Goal: Task Accomplishment & Management: Complete application form

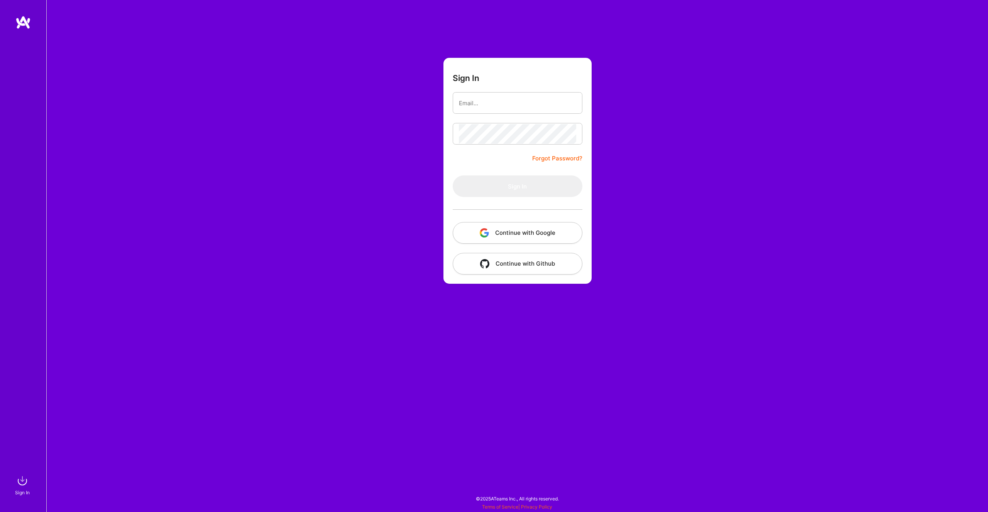
click at [454, 162] on form "Sign In Forgot Password? Sign In Continue with Google Continue with Github" at bounding box center [517, 171] width 148 height 226
click at [485, 101] on input "email" at bounding box center [517, 103] width 117 height 20
type input "[EMAIL_ADDRESS][DOMAIN_NAME]"
click at [537, 193] on button "Sign In" at bounding box center [518, 187] width 130 height 22
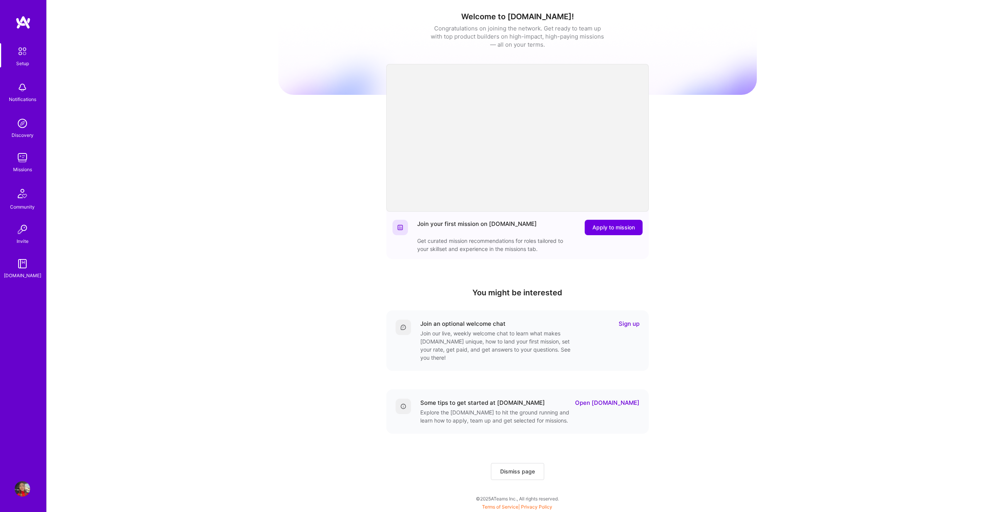
click at [18, 157] on img at bounding box center [22, 157] width 15 height 15
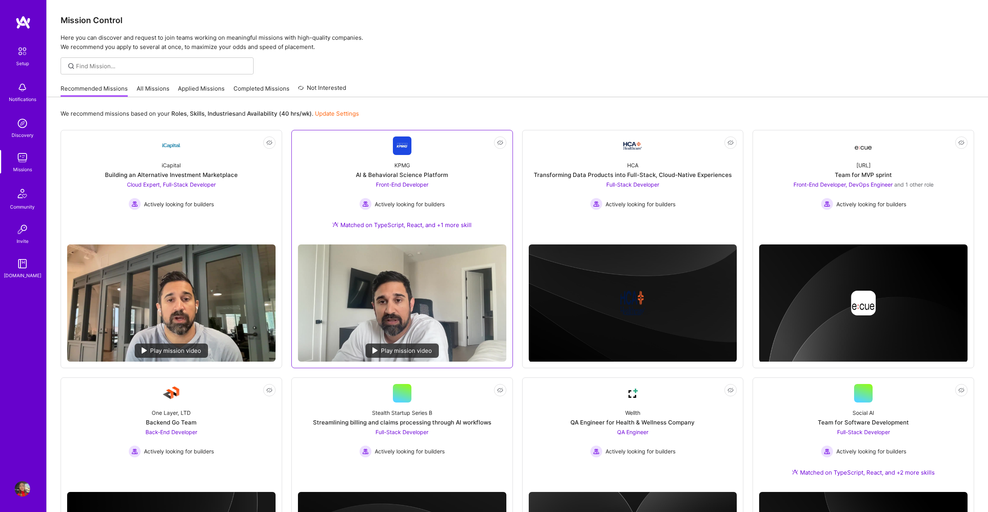
click at [414, 181] on span "Front-End Developer" at bounding box center [402, 184] width 52 height 7
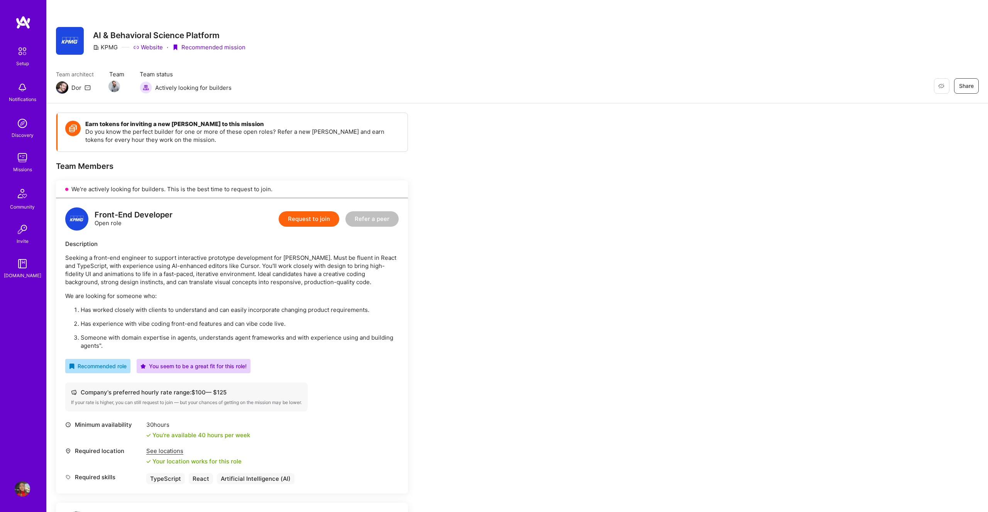
click at [321, 220] on button "Request to join" at bounding box center [309, 218] width 61 height 15
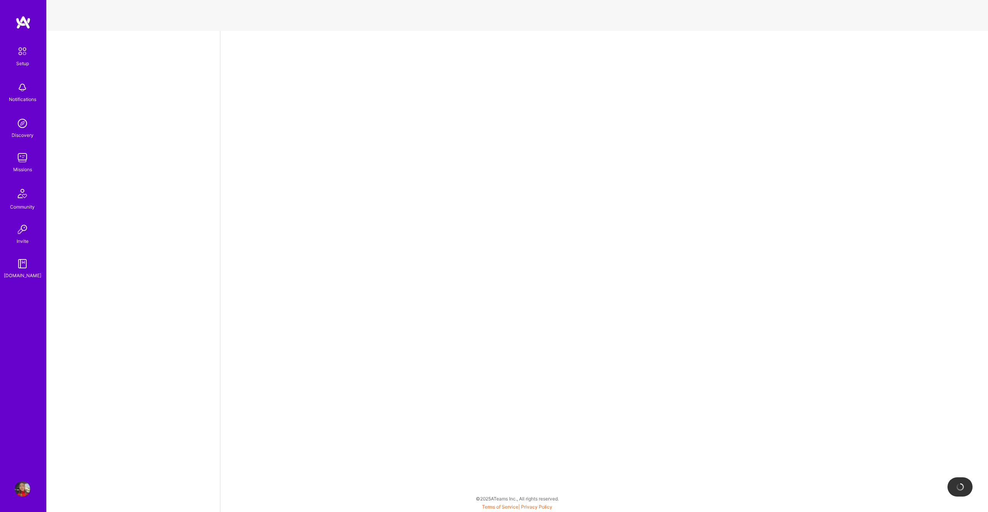
select select "US"
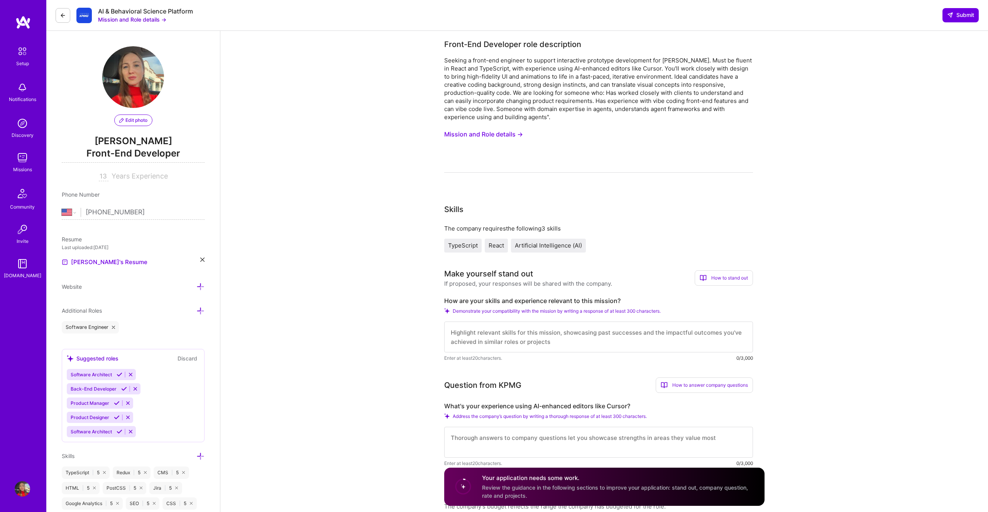
click at [475, 336] on textarea at bounding box center [598, 337] width 309 height 31
paste textarea "I bring over a decade of front-end experience building high-performance, design…"
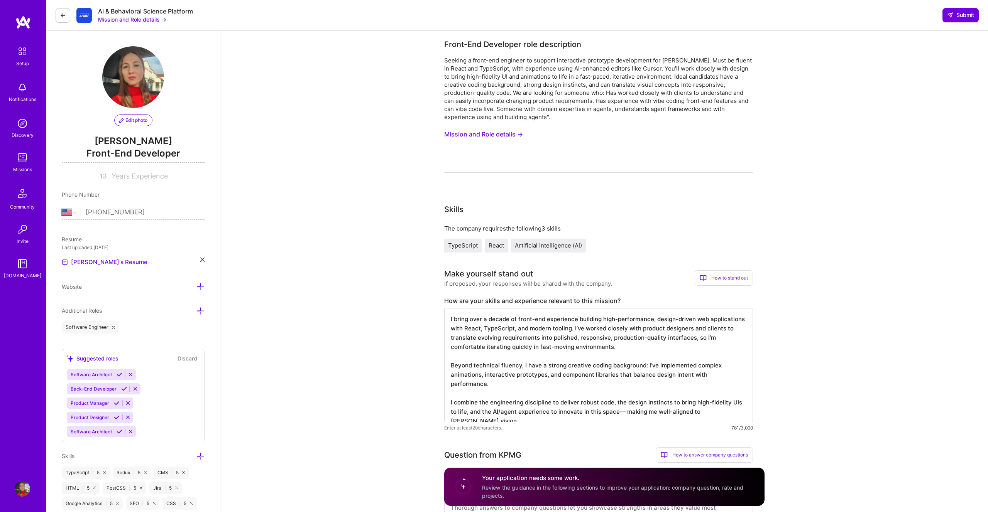
scroll to position [1, 0]
click at [544, 357] on textarea "I bring over a decade of front-end experience building high-performance, design…" at bounding box center [598, 365] width 309 height 114
click at [450, 393] on textarea "I bring over a decade of front-end experience building high-performance, design…" at bounding box center [598, 365] width 309 height 114
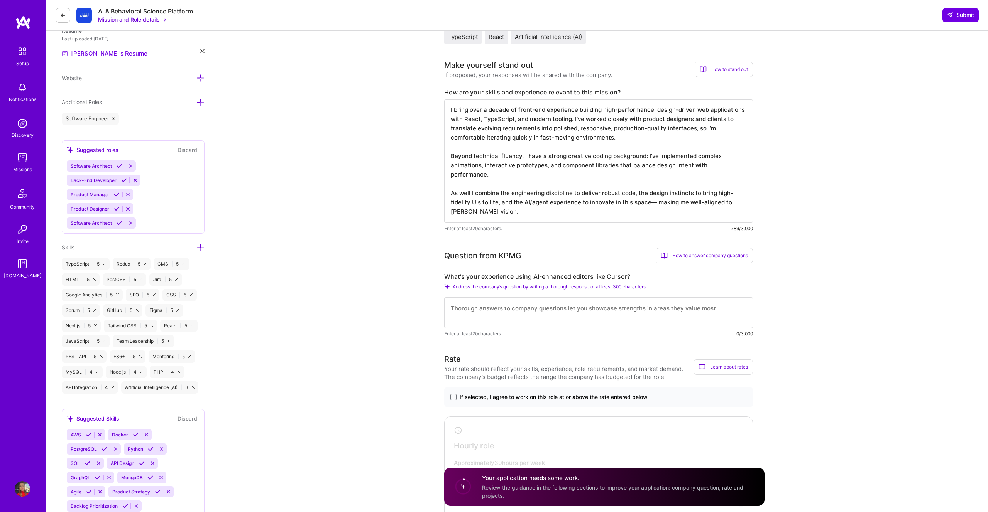
scroll to position [209, 0]
type textarea "I bring over a decade of front-end experience building high-performance, design…"
click at [515, 307] on textarea at bounding box center [598, 312] width 309 height 31
paste textarea "’lo ipsu dolorsit ametc AD-elitsedd eiusmod temp Incidi ut la etdol magnaali. E…"
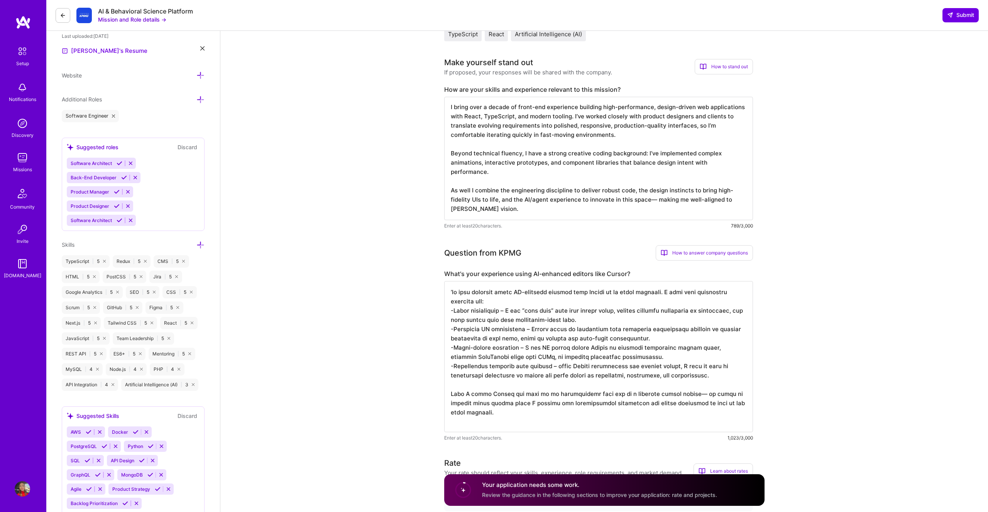
scroll to position [212, 0]
drag, startPoint x: 454, startPoint y: 293, endPoint x: 442, endPoint y: 293, distance: 12.0
click at [457, 291] on textarea at bounding box center [598, 356] width 309 height 151
click at [451, 291] on textarea at bounding box center [598, 356] width 309 height 151
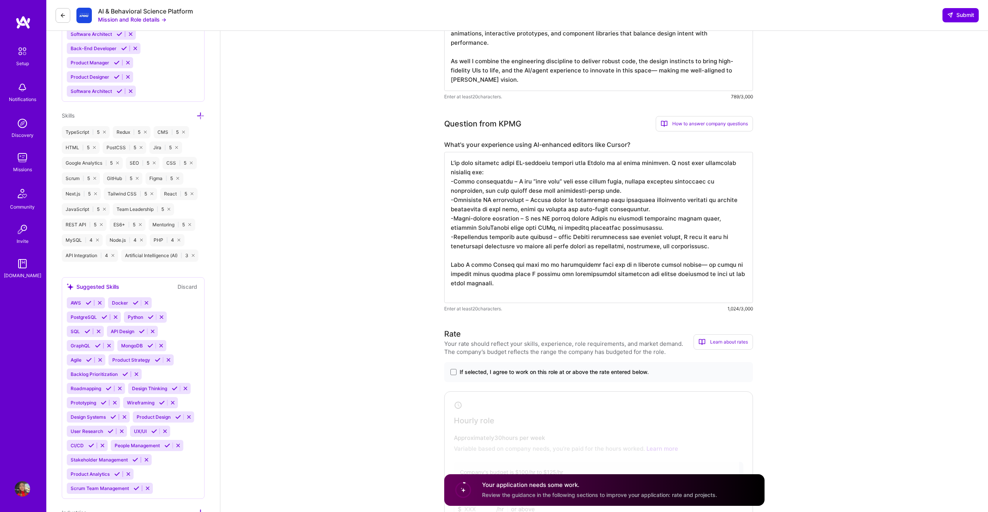
scroll to position [345, 0]
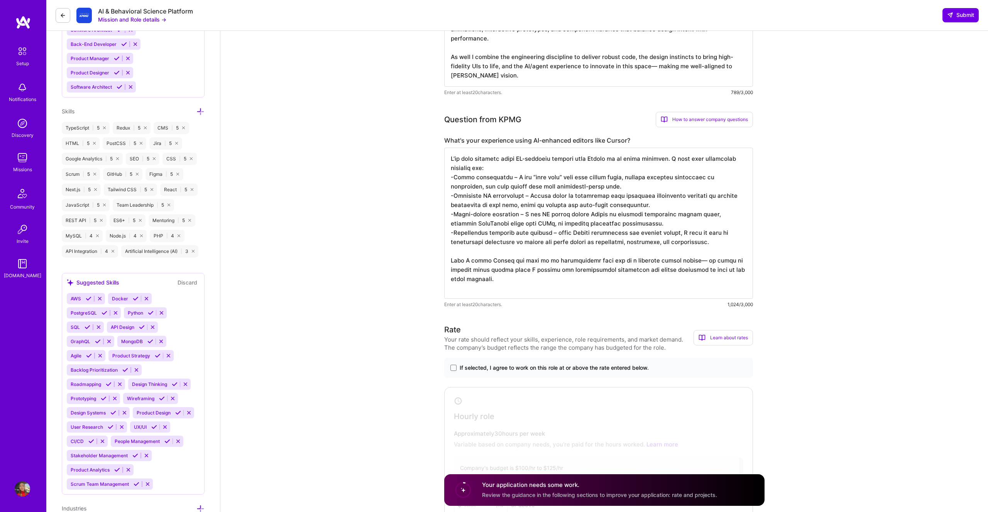
type textarea "L’ip dolo sitametc adipi EL-seddoeiu tempori utla Etdolo ma al enima minimven. …"
click at [457, 369] on label "If selected, I agree to work on this role at or above the rate entered below." at bounding box center [598, 368] width 296 height 8
click at [0, 0] on input "If selected, I agree to work on this role at or above the rate entered below." at bounding box center [0, 0] width 0 height 0
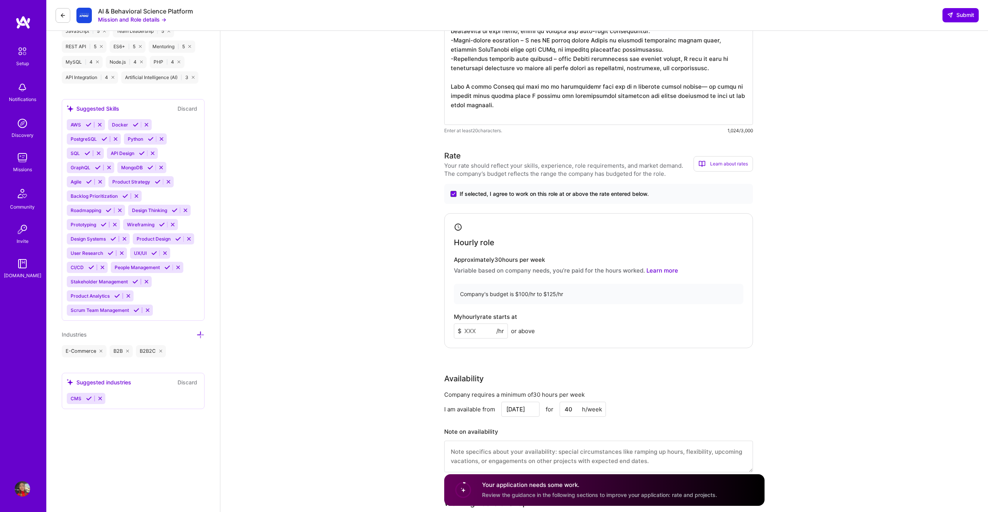
scroll to position [523, 0]
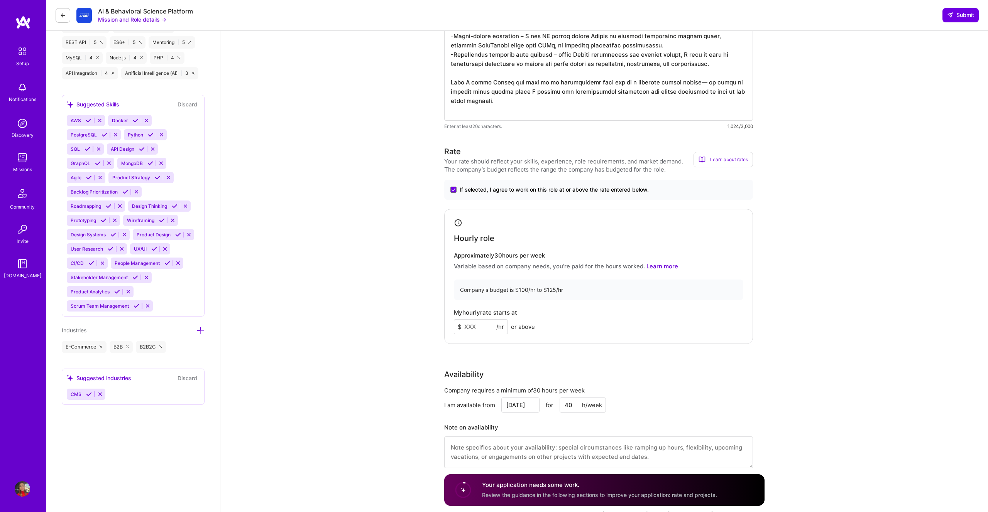
click at [474, 331] on input at bounding box center [481, 327] width 54 height 15
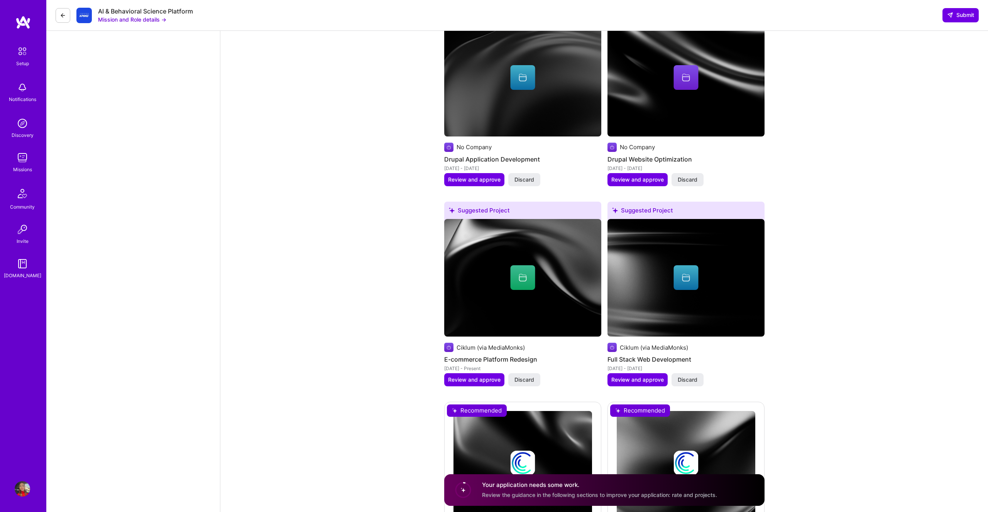
scroll to position [1155, 0]
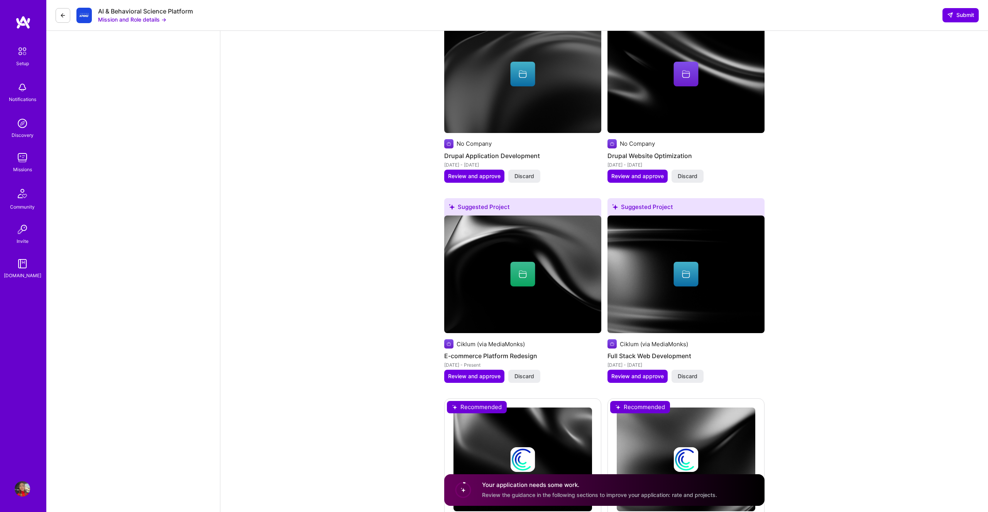
type input "100"
click at [563, 263] on div at bounding box center [522, 274] width 157 height 25
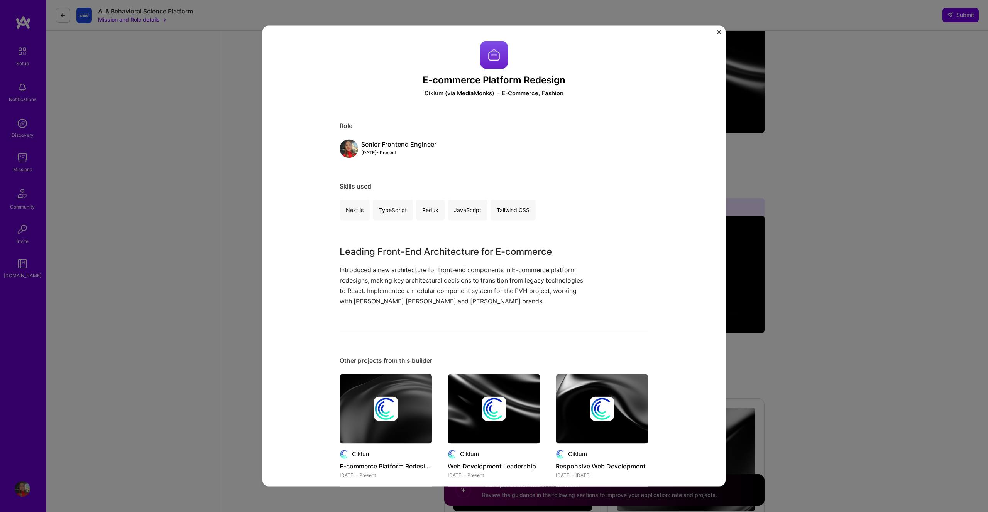
scroll to position [31, 0]
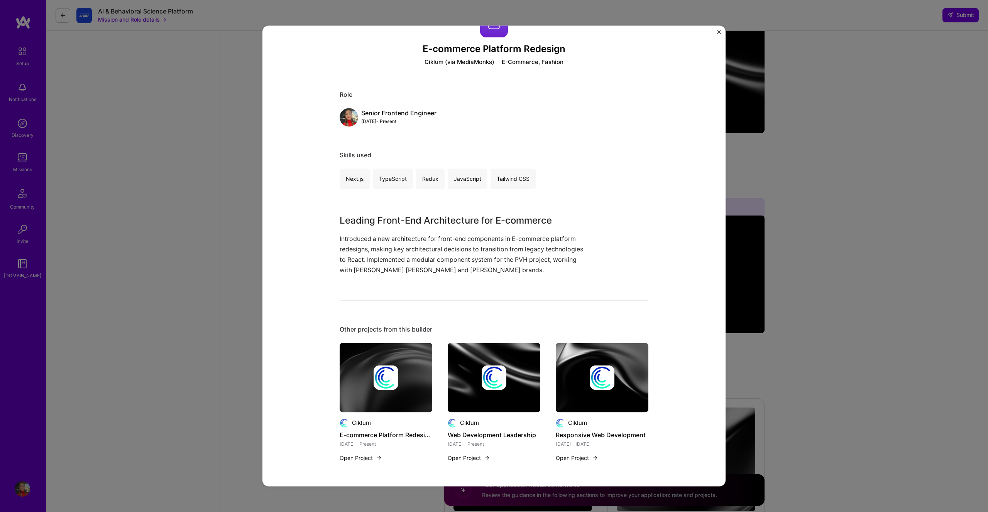
click at [633, 383] on div at bounding box center [602, 377] width 93 height 25
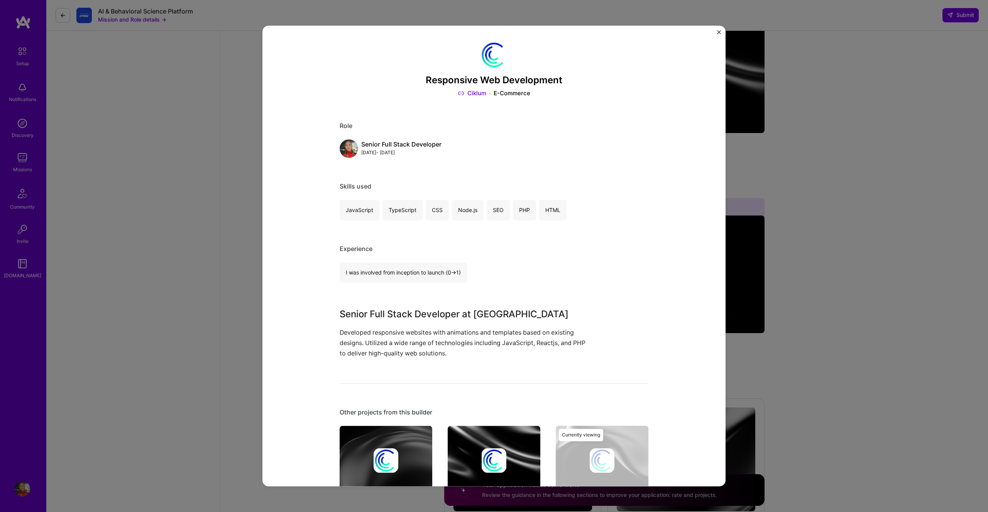
scroll to position [83, 0]
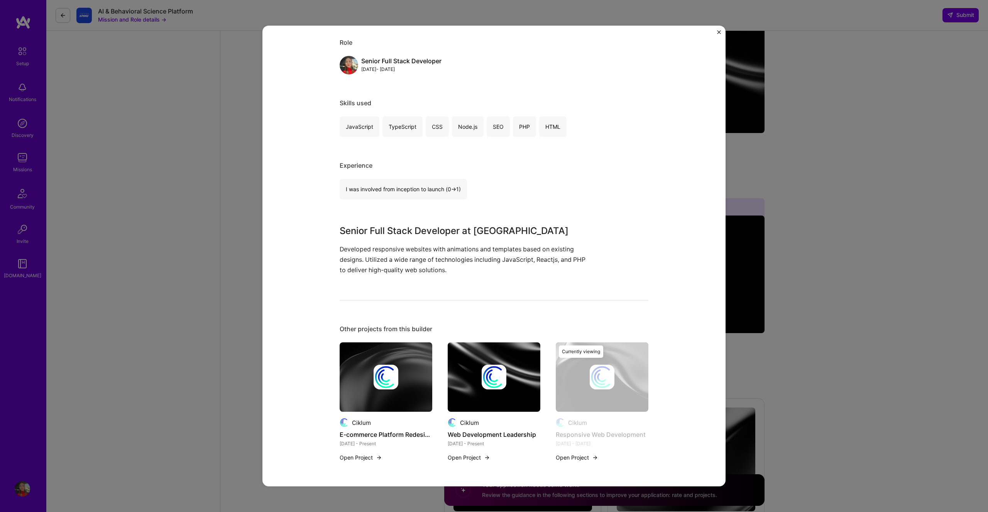
click at [417, 381] on div at bounding box center [386, 377] width 93 height 25
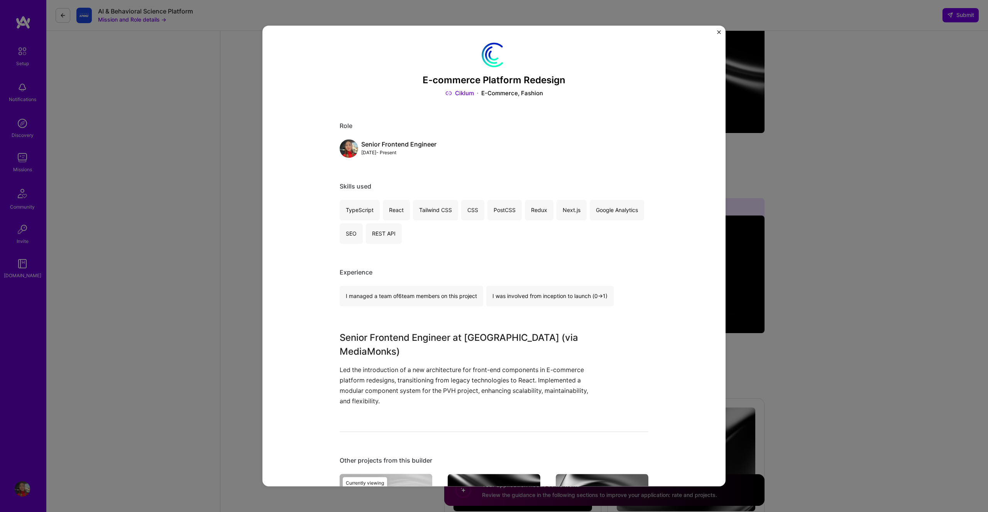
scroll to position [117, 0]
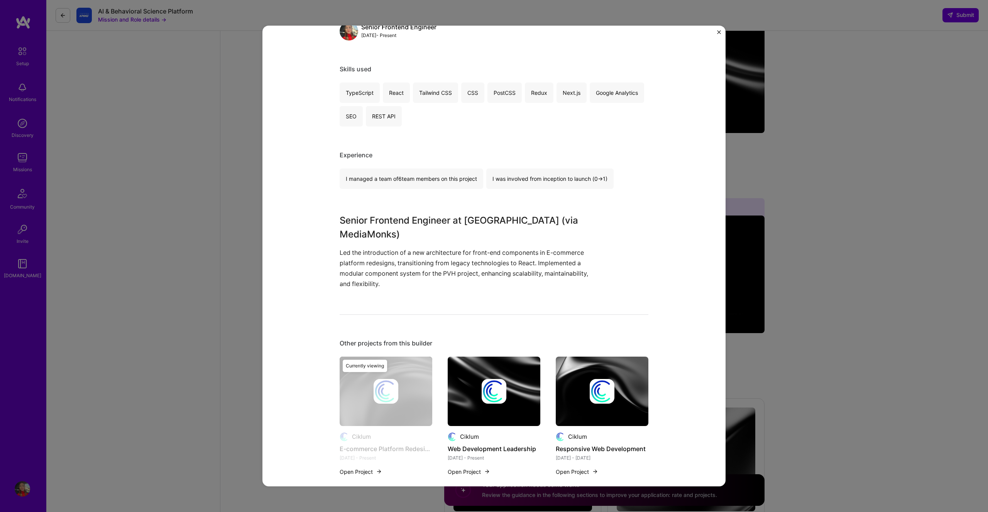
click at [599, 183] on div "I was involved from inception to launch (0 -> 1)" at bounding box center [549, 179] width 127 height 20
click at [600, 174] on div "I was involved from inception to launch (0 -> 1)" at bounding box center [549, 179] width 127 height 20
drag, startPoint x: 351, startPoint y: 93, endPoint x: 481, endPoint y: 82, distance: 130.5
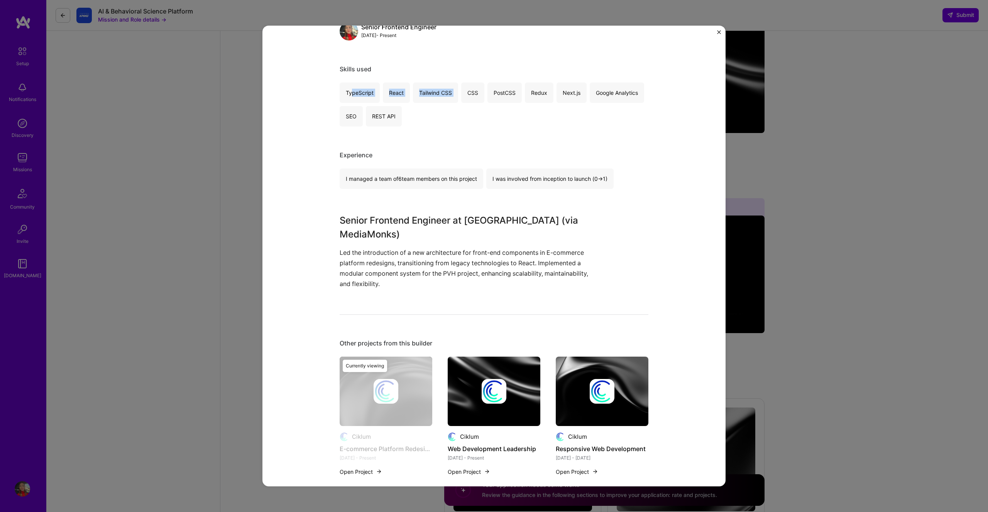
click at [482, 83] on div "TypeScript React Tailwind CSS CSS PostCSS Redux Next.js Google Analytics SEO RE…" at bounding box center [494, 105] width 309 height 44
click at [718, 34] on img "Close" at bounding box center [719, 32] width 4 height 4
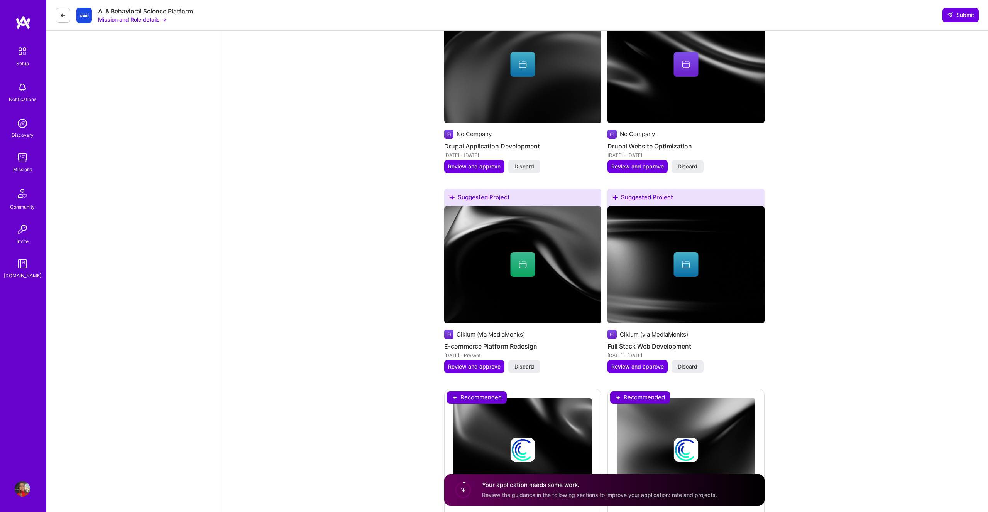
scroll to position [1165, 0]
click at [518, 272] on div at bounding box center [522, 264] width 25 height 25
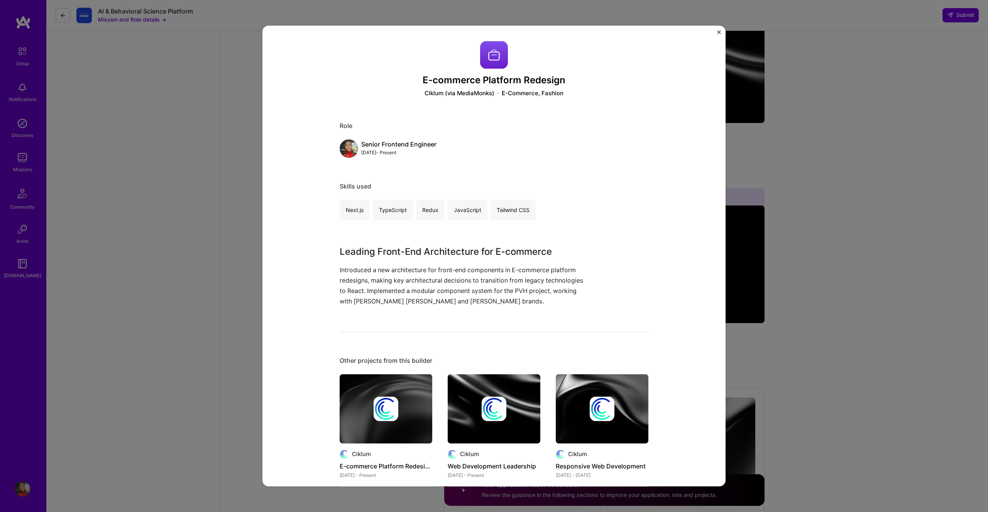
click at [720, 32] on img "Close" at bounding box center [719, 32] width 4 height 4
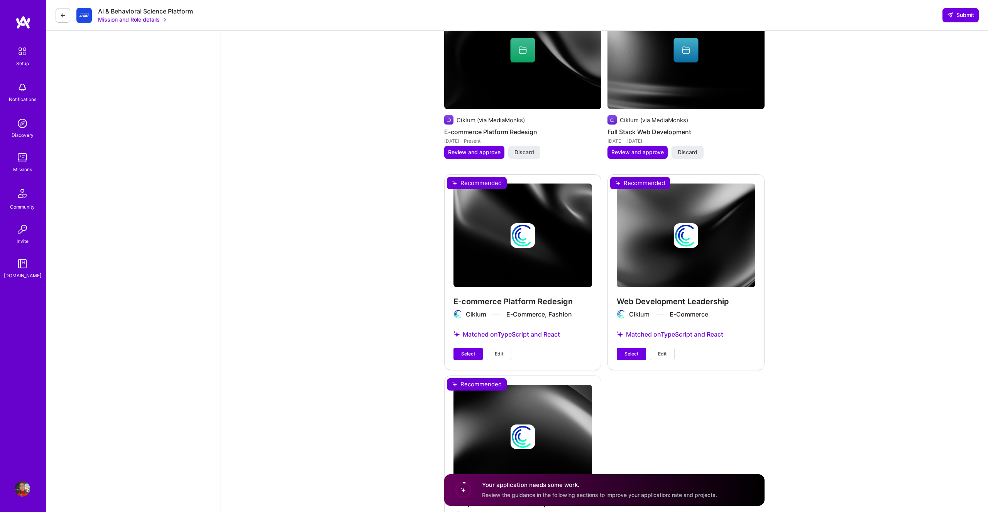
scroll to position [1493, 0]
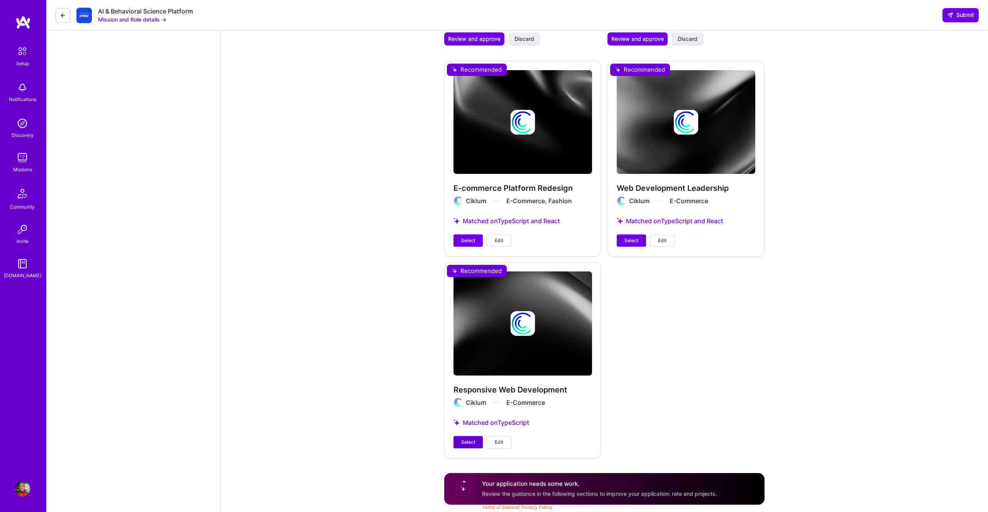
click at [468, 444] on span "Select" at bounding box center [468, 442] width 14 height 7
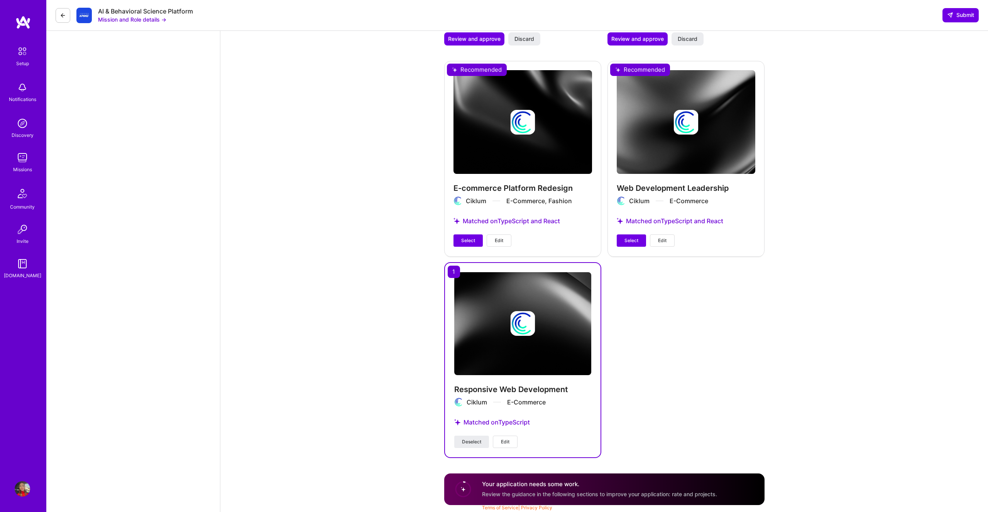
scroll to position [1485, 0]
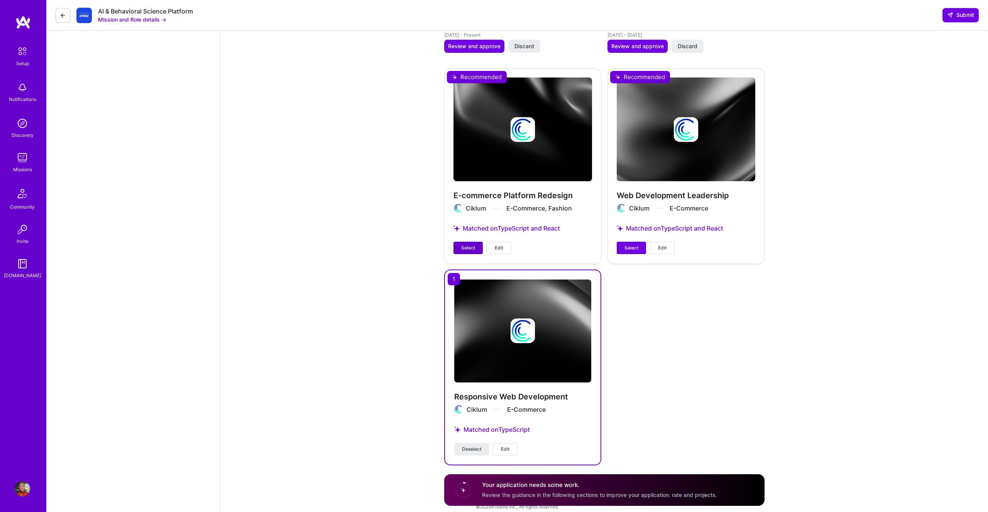
click at [467, 247] on span "Select" at bounding box center [468, 248] width 14 height 7
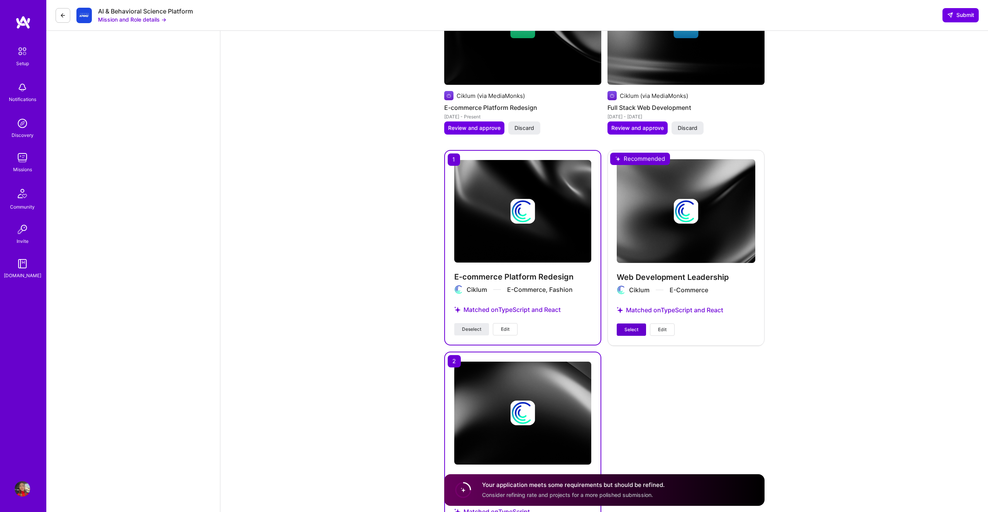
scroll to position [1398, 0]
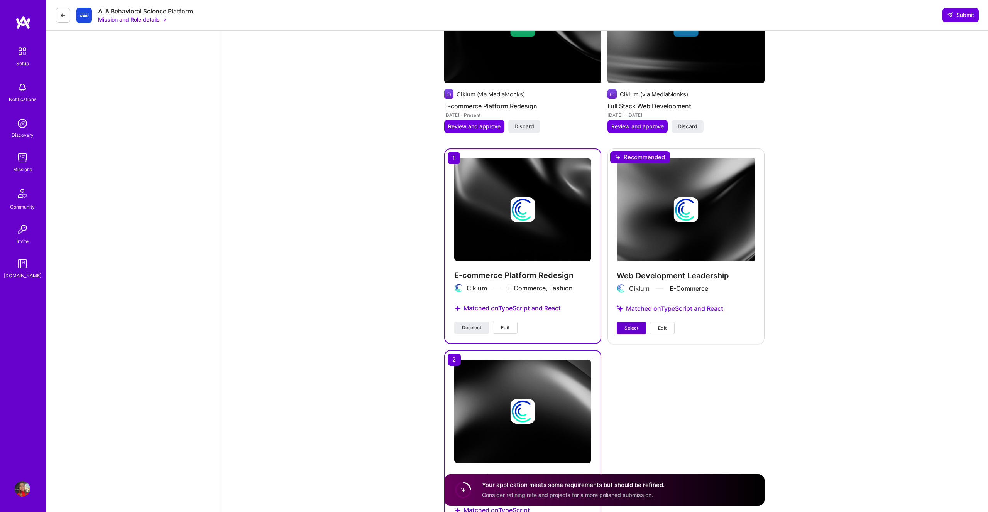
click at [634, 330] on span "Select" at bounding box center [631, 328] width 14 height 7
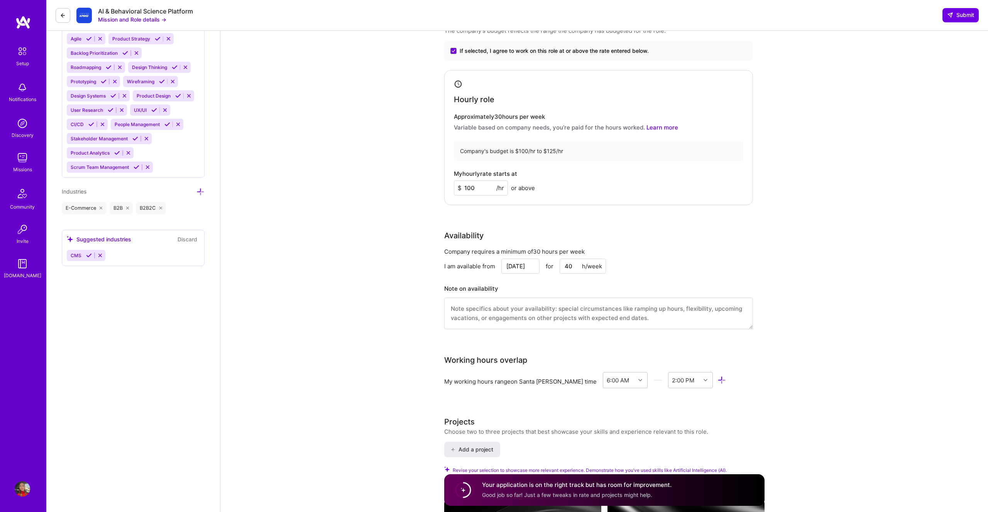
scroll to position [662, 0]
click at [491, 308] on textarea at bounding box center [598, 314] width 309 height 32
click at [486, 290] on div "Note on availability" at bounding box center [471, 290] width 54 height 12
click at [495, 310] on textarea at bounding box center [598, 314] width 309 height 32
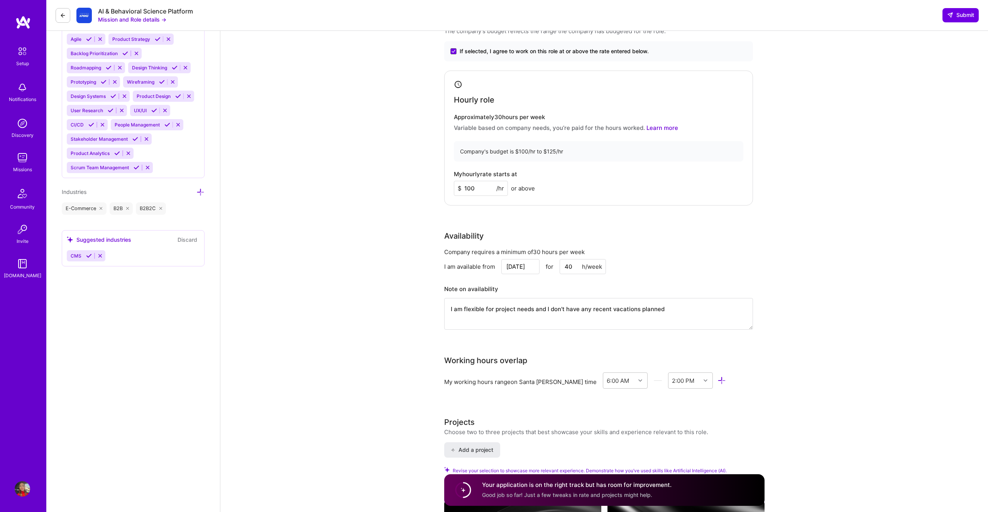
click at [462, 311] on textarea "I am flexible for project needs and I don't have any recent vacations planned" at bounding box center [598, 314] width 309 height 32
paste textarea "’m flexible for project needs and don’t have any upcoming vacations planned."
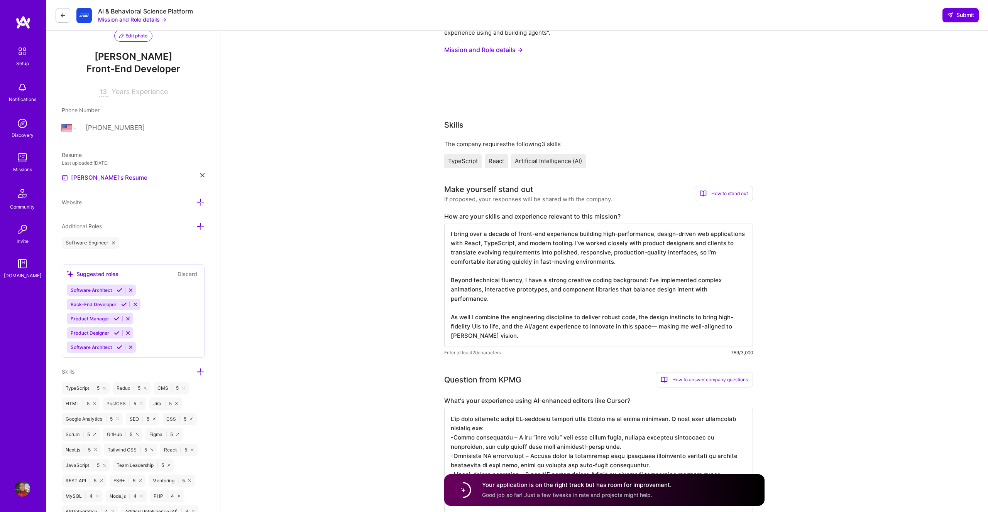
scroll to position [0, 0]
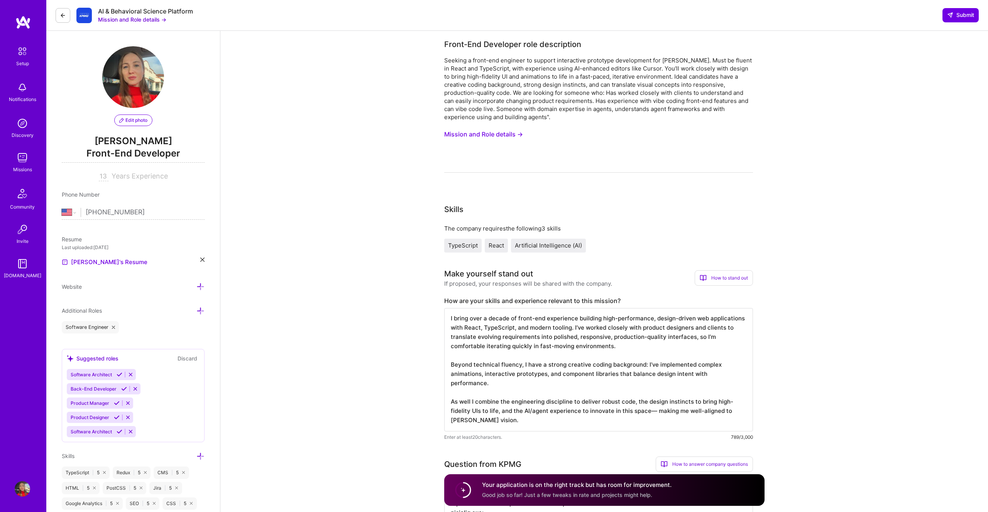
type textarea "I’m flexible for project needs and don’t have any upcoming vacations planned."
click at [458, 246] on span "TypeScript" at bounding box center [463, 245] width 30 height 7
click at [499, 246] on span "React" at bounding box center [496, 245] width 15 height 7
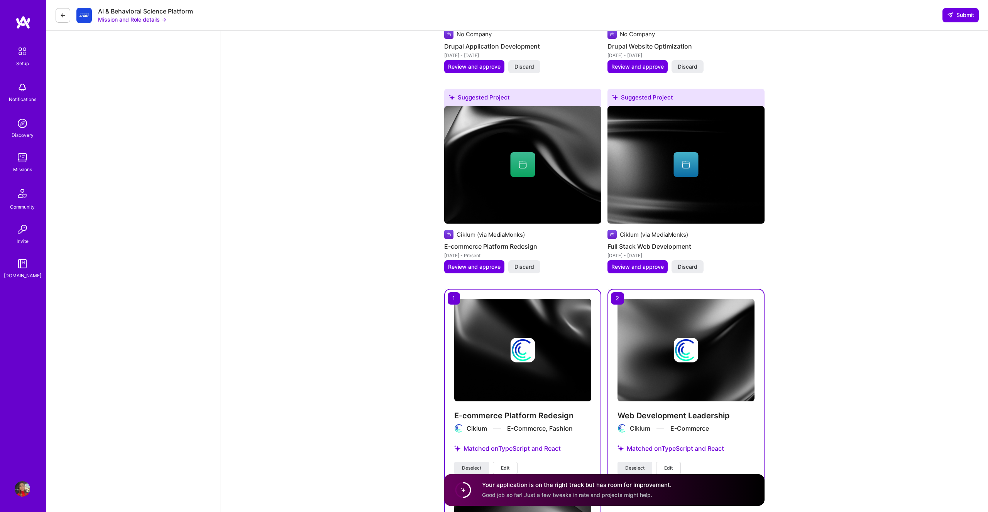
scroll to position [1486, 0]
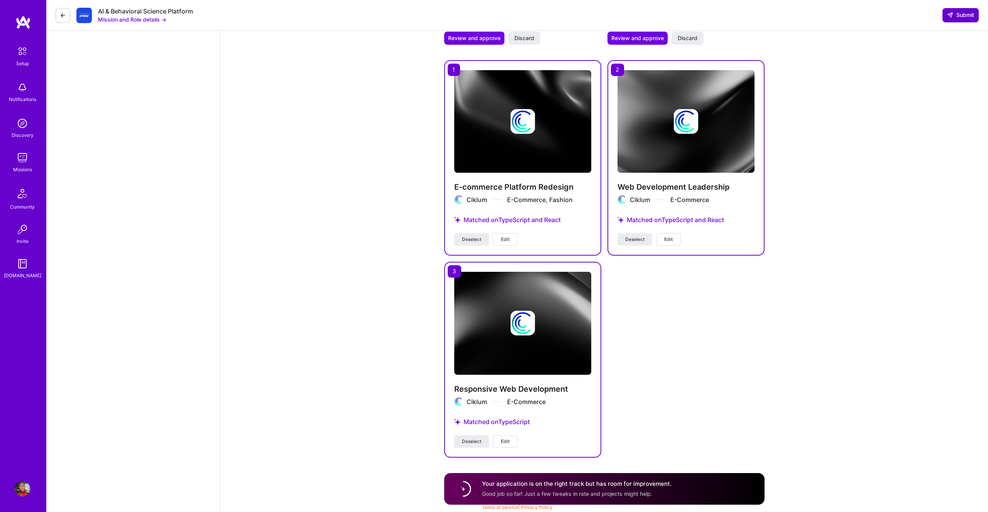
click at [962, 14] on span "Submit" at bounding box center [960, 15] width 27 height 8
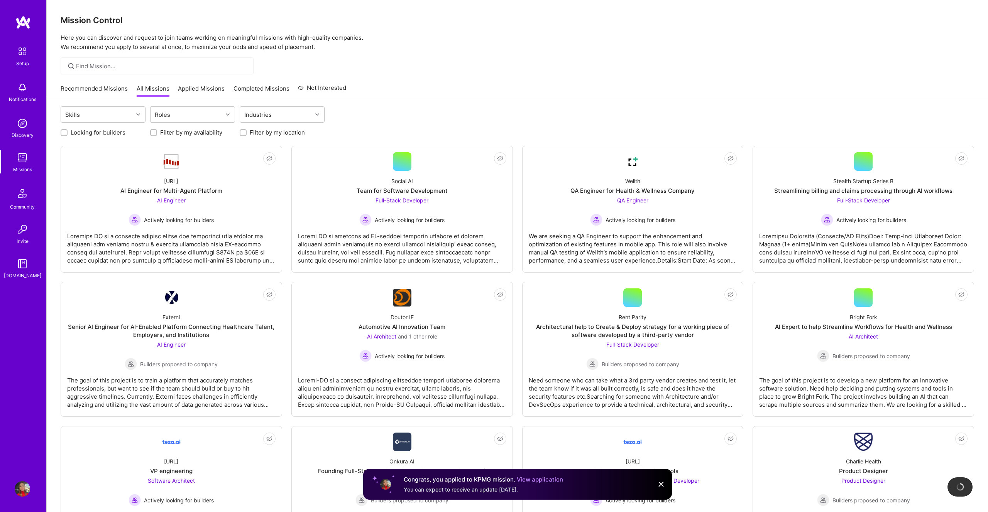
click at [20, 162] on img at bounding box center [22, 157] width 15 height 15
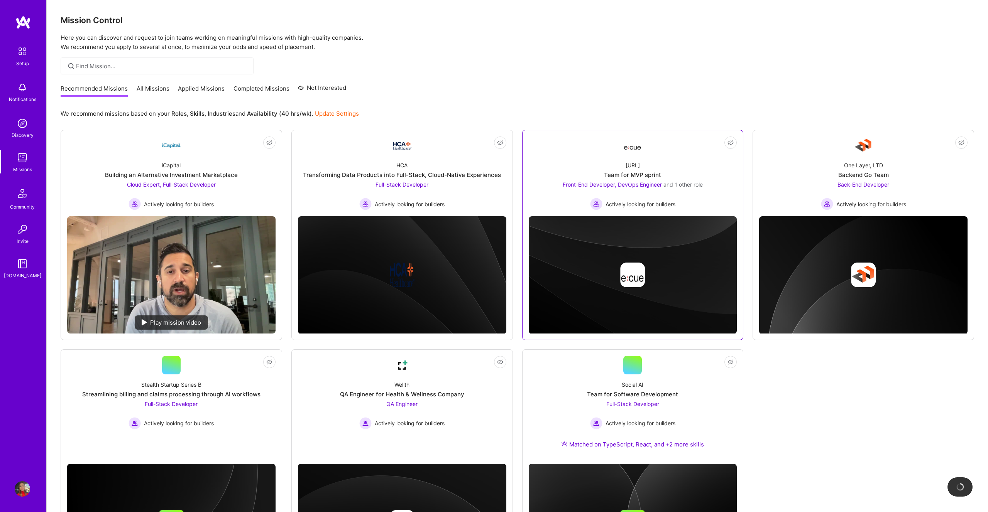
click at [638, 164] on div "[URL]" at bounding box center [633, 165] width 14 height 8
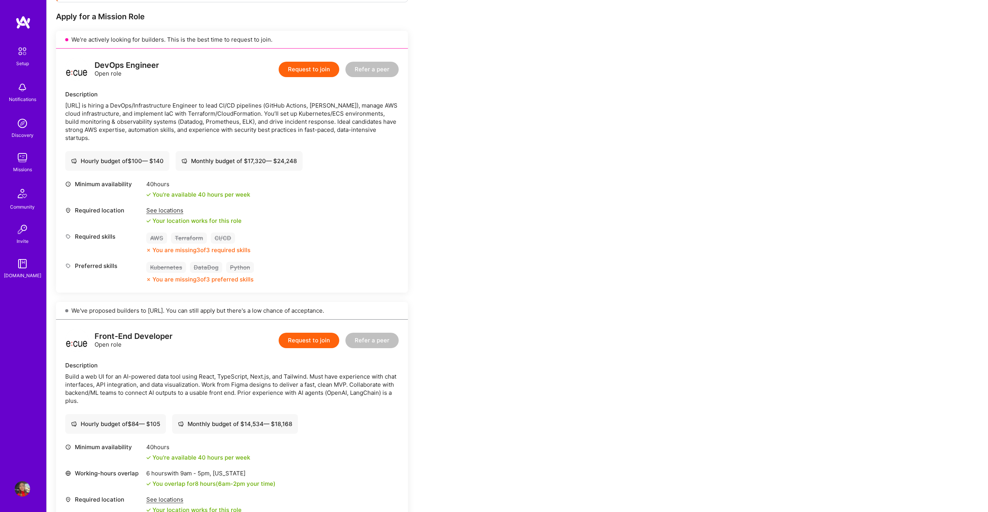
scroll to position [154, 0]
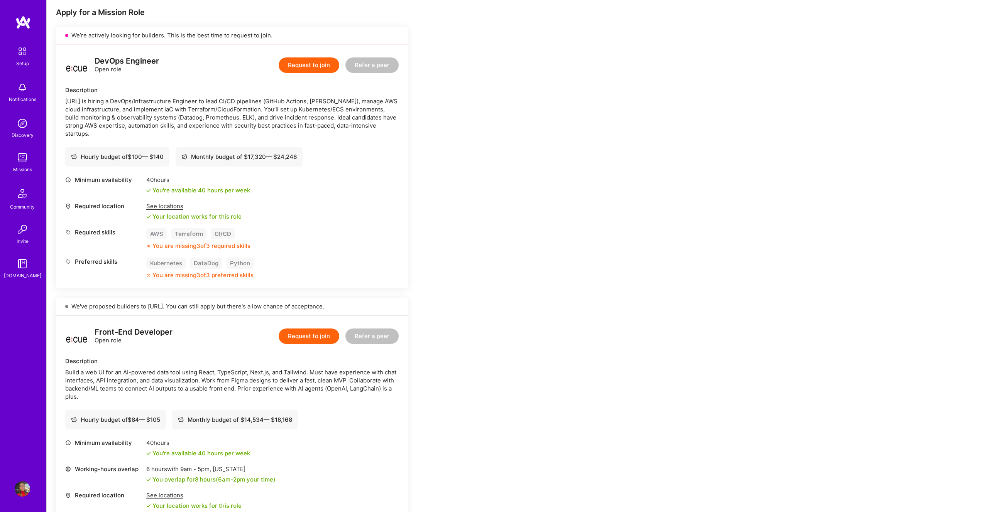
click at [321, 338] on button "Request to join" at bounding box center [309, 336] width 61 height 15
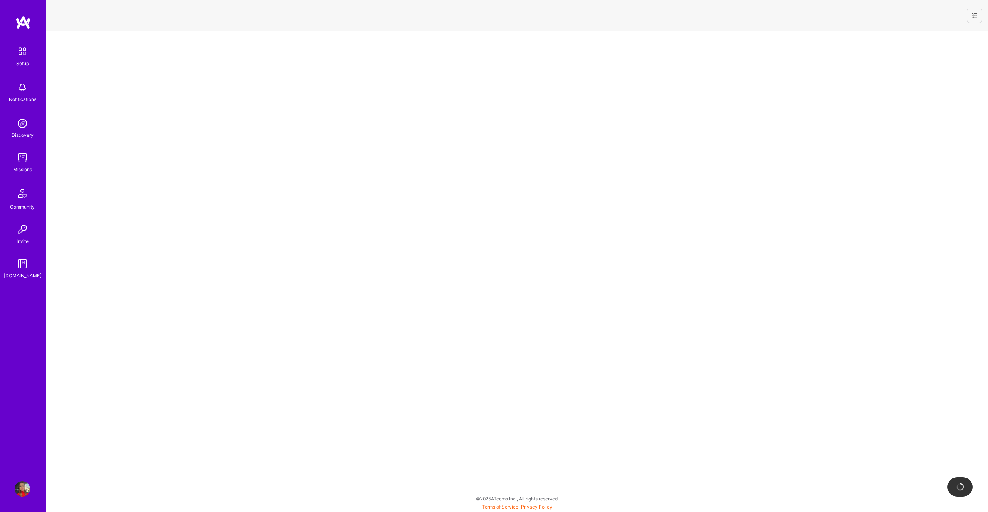
select select "US"
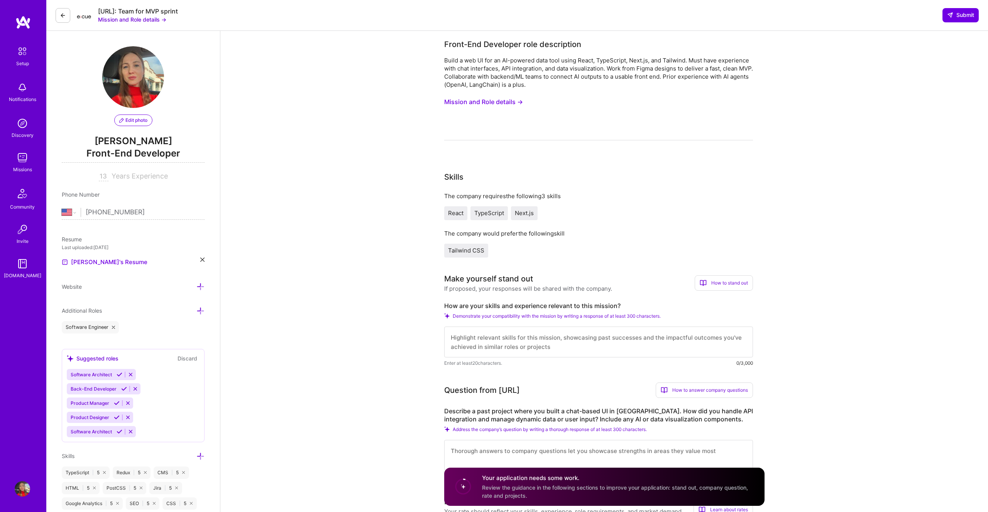
scroll to position [2, 0]
